Goal: Information Seeking & Learning: Learn about a topic

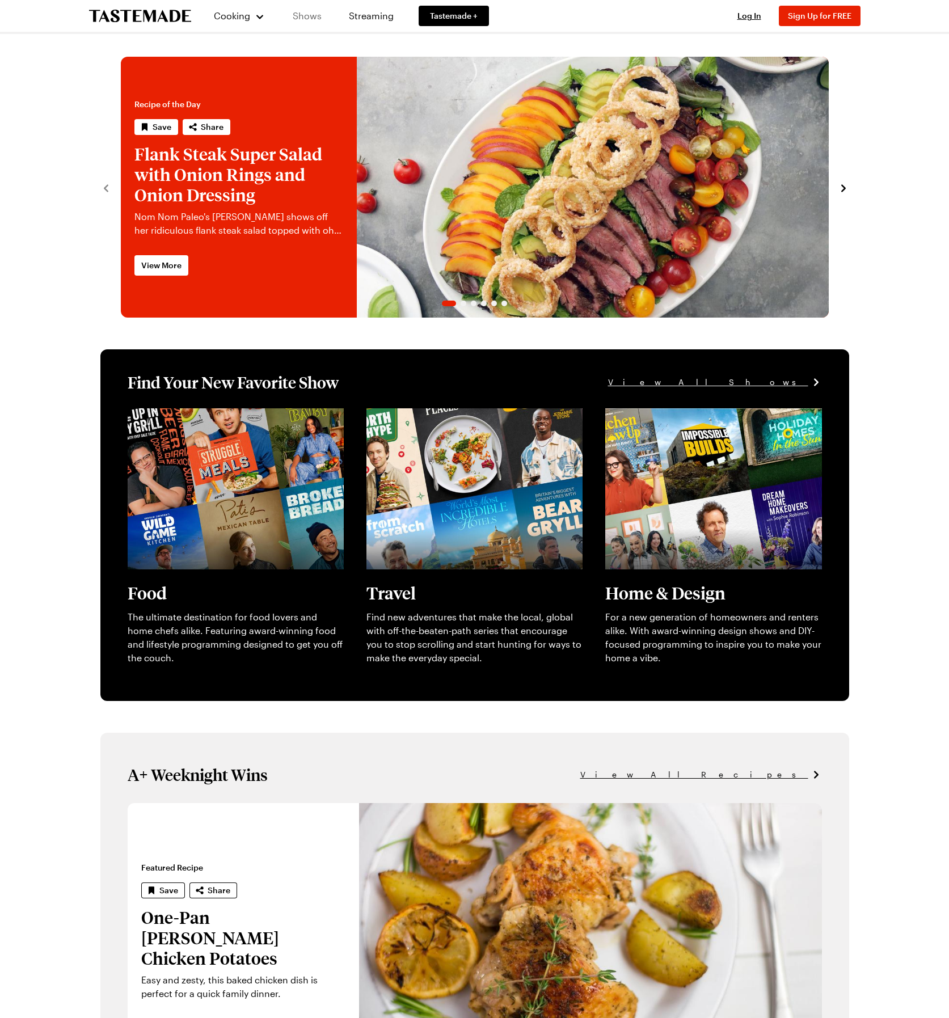
click at [305, 20] on link "Shows" at bounding box center [307, 16] width 52 height 32
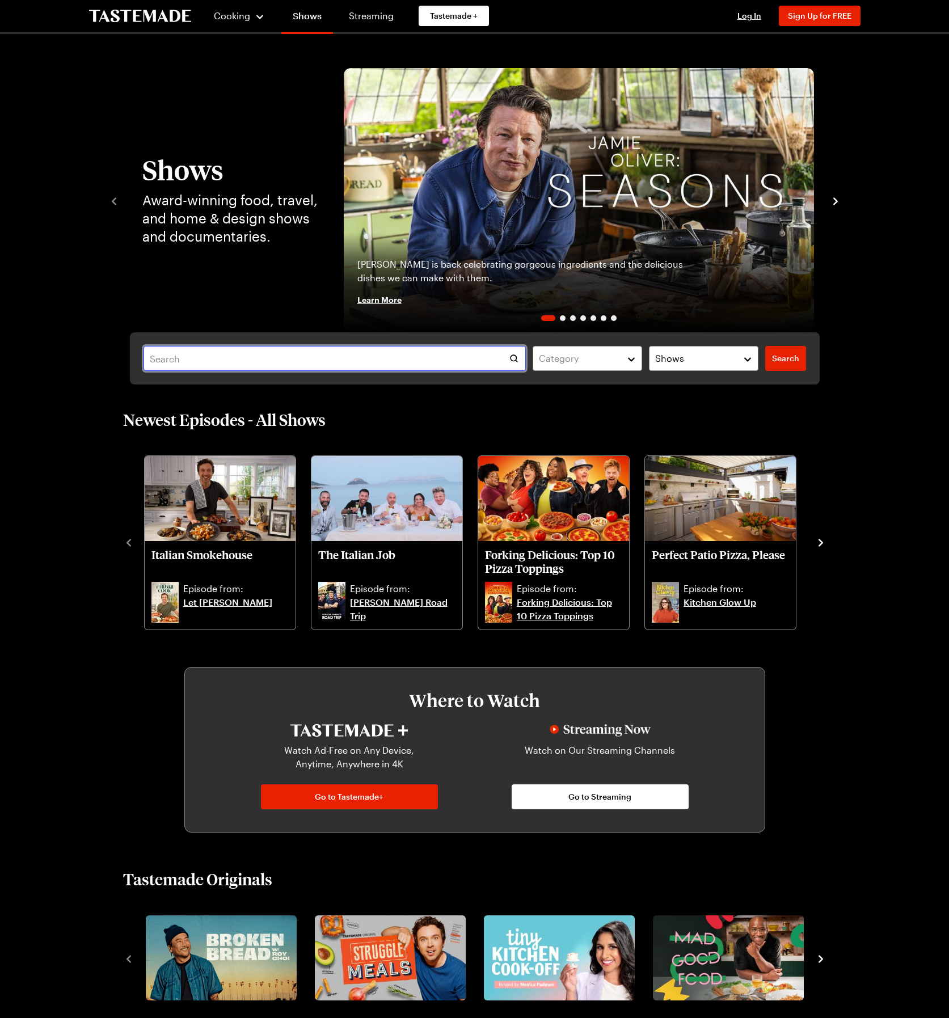
click at [316, 365] on input "text" at bounding box center [334, 358] width 383 height 25
type input "kitchen little"
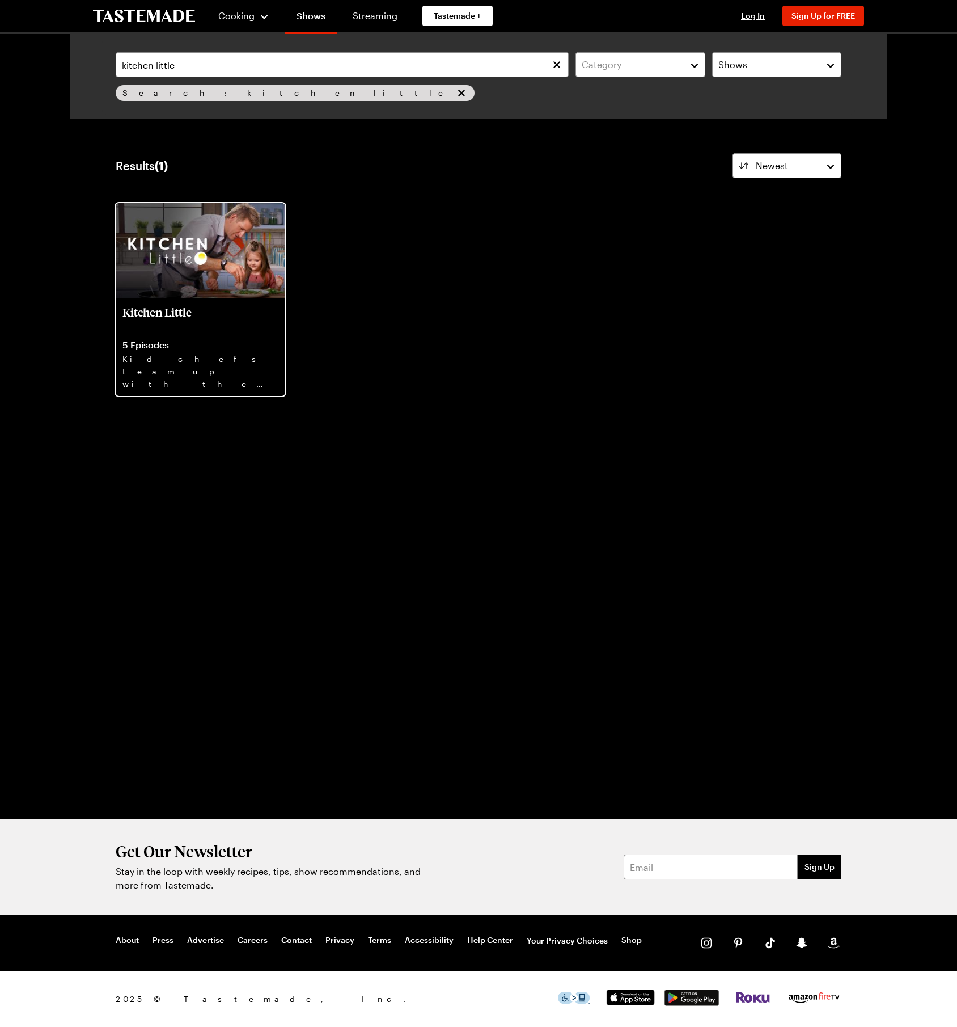
click at [188, 310] on p "Kitchen Little" at bounding box center [201, 318] width 156 height 27
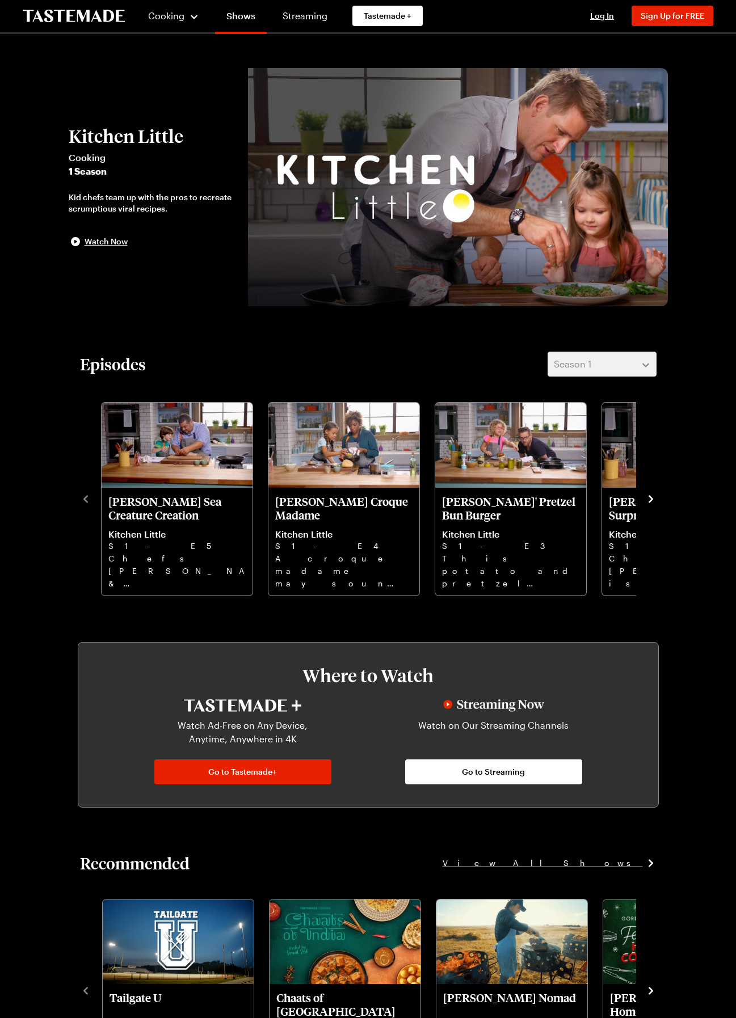
click at [652, 500] on icon "navigate to next item" at bounding box center [650, 498] width 11 height 11
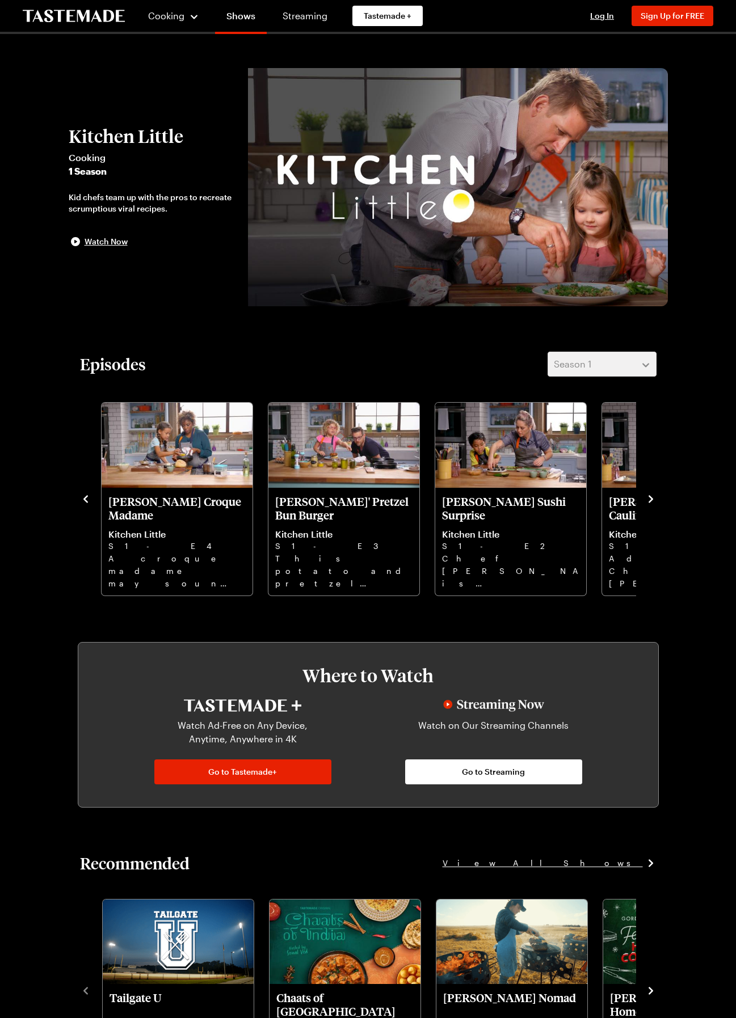
click at [652, 500] on icon "navigate to next item" at bounding box center [650, 498] width 11 height 11
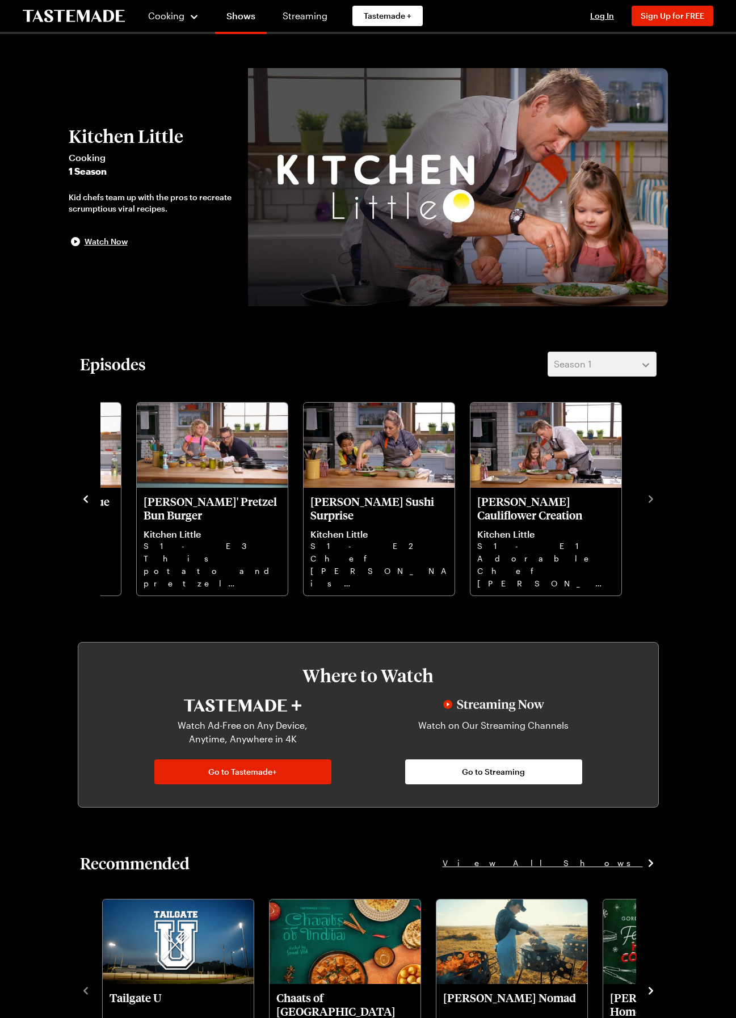
click at [677, 345] on div "Kitchen Little Cooking 1 Season Kid chefs team up with the pros to recreate scr…" at bounding box center [368, 576] width 690 height 1084
